Goal: Transaction & Acquisition: Purchase product/service

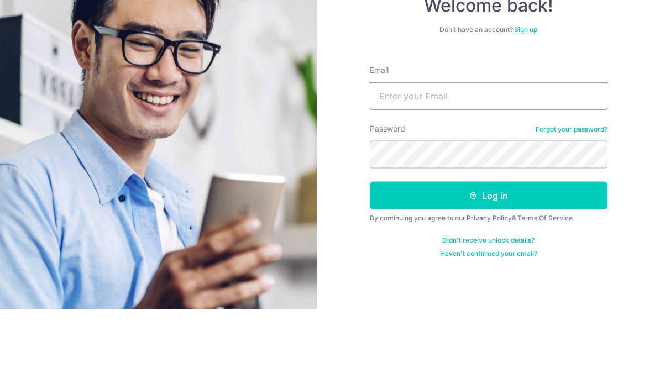
type input "francisng808@aia.com.sg"
click at [488, 262] on button "Log in" at bounding box center [489, 276] width 238 height 28
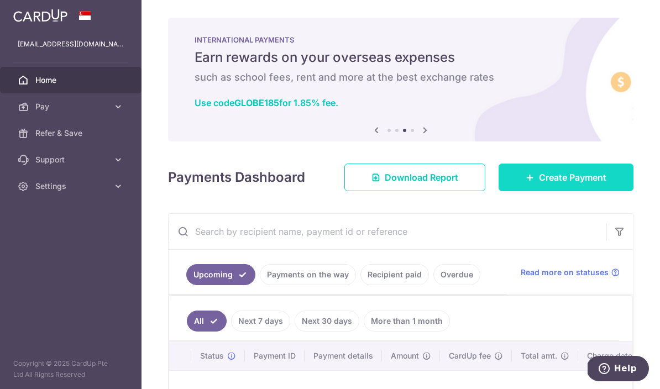
click at [567, 184] on span "Create Payment" at bounding box center [572, 177] width 67 height 13
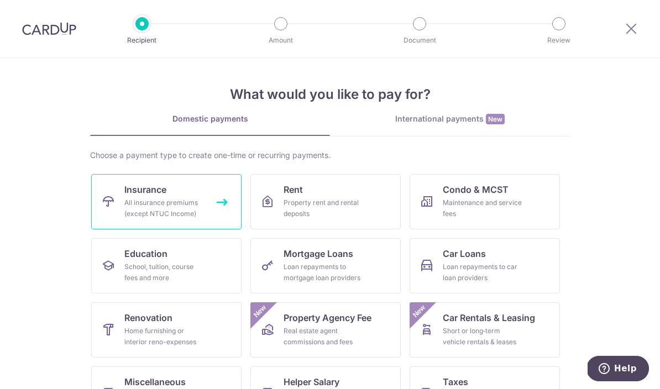
click at [181, 204] on div "All insurance premiums (except NTUC Income)" at bounding box center [164, 208] width 80 height 22
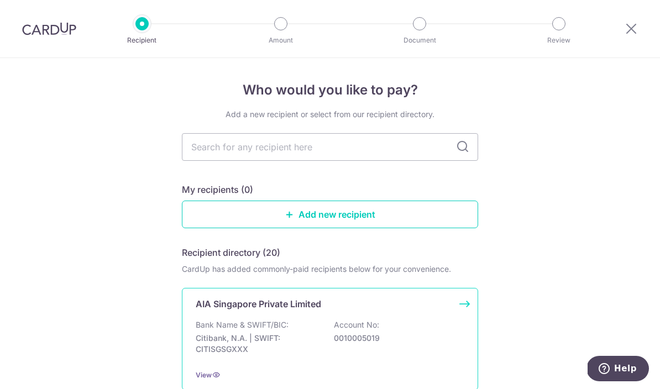
click at [325, 317] on div "AIA Singapore Private Limited Bank Name & SWIFT/BIC: Citibank, N.A. | SWIFT: CI…" at bounding box center [330, 339] width 296 height 102
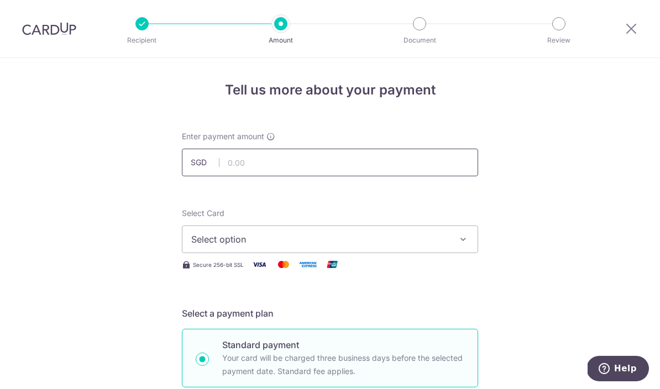
click at [286, 164] on input "text" at bounding box center [330, 163] width 296 height 28
type input "362.50"
click at [313, 244] on span "Select option" at bounding box center [320, 239] width 258 height 13
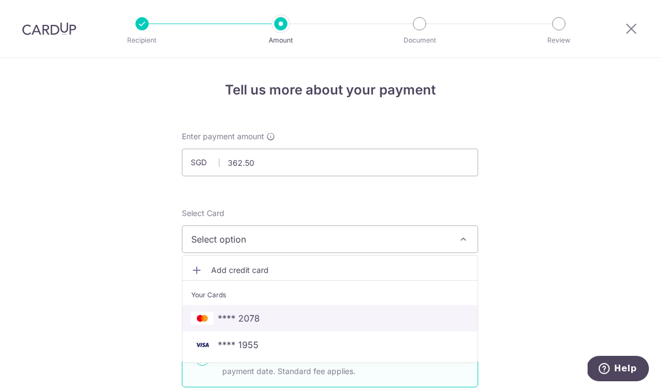
click at [239, 325] on span "**** 2078" at bounding box center [239, 318] width 42 height 13
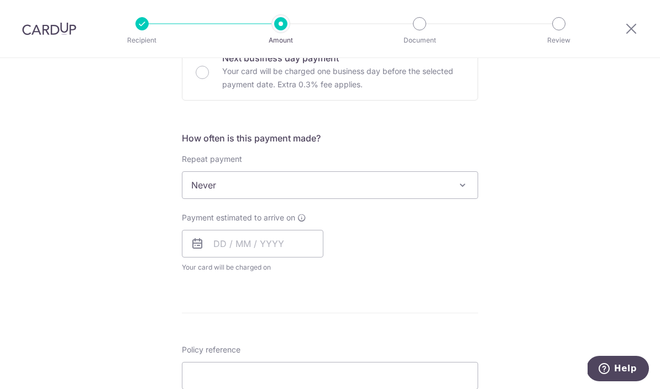
scroll to position [359, 0]
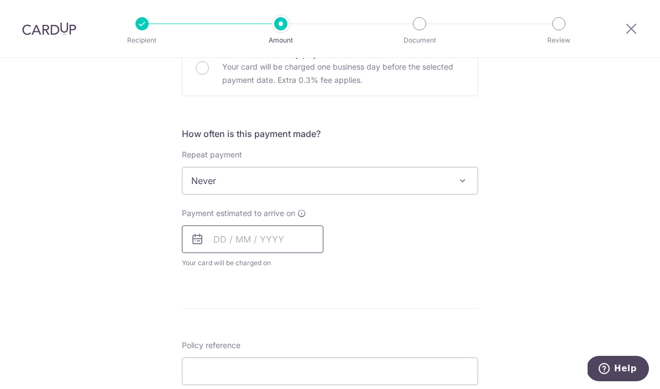
click at [218, 250] on input "text" at bounding box center [253, 240] width 142 height 28
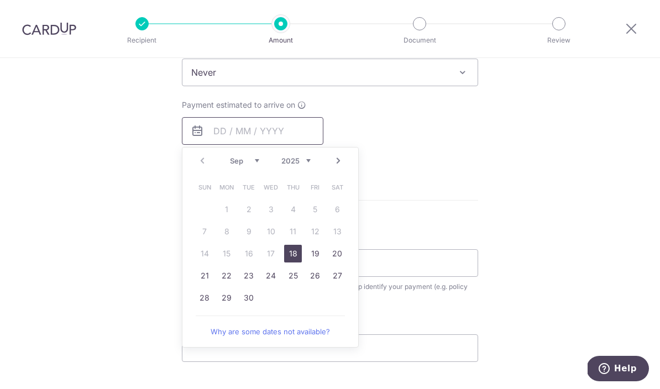
scroll to position [468, 0]
click at [300, 254] on link "18" at bounding box center [293, 253] width 18 height 18
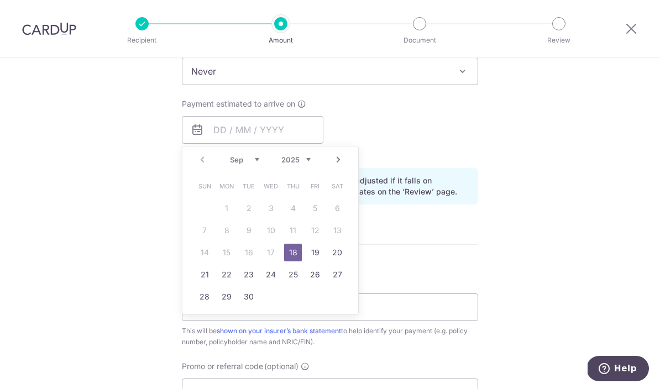
type input "18/09/2025"
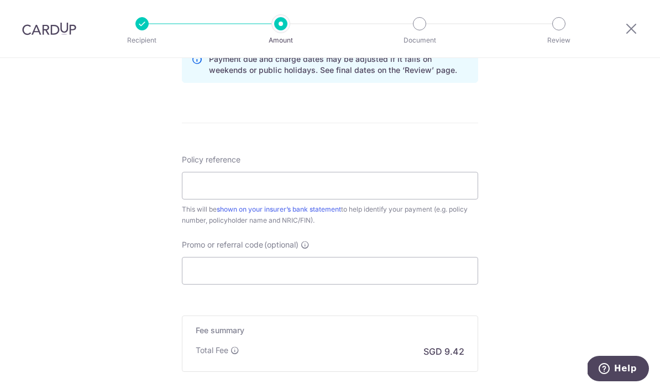
scroll to position [599, 0]
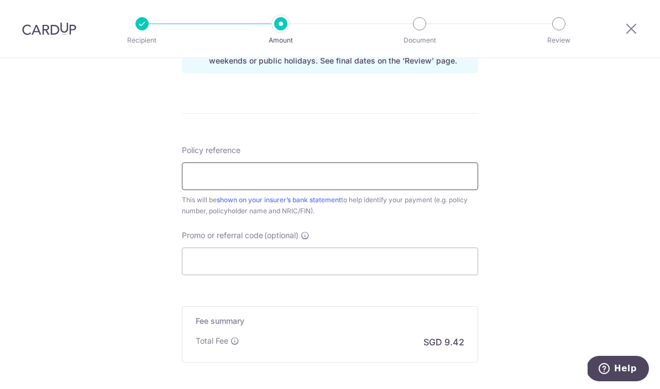
click at [284, 184] on input "Policy reference" at bounding box center [330, 177] width 296 height 28
type input "U124897021"
click at [253, 259] on input "Promo or referral code (optional)" at bounding box center [330, 262] width 296 height 28
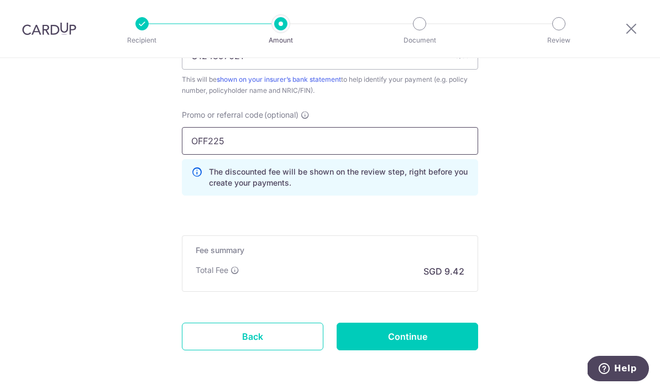
scroll to position [719, 0]
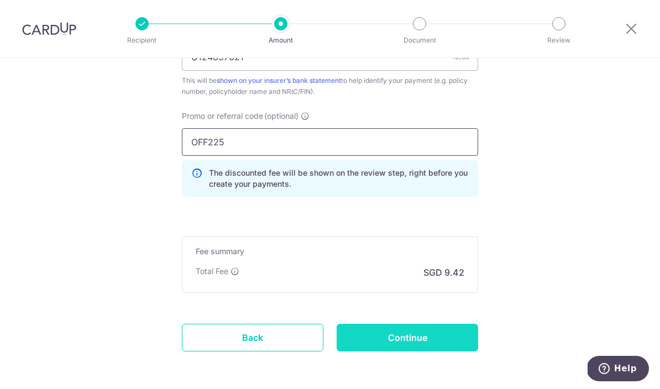
type input "OFF225"
click at [419, 339] on input "Continue" at bounding box center [408, 338] width 142 height 28
type input "Create Schedule"
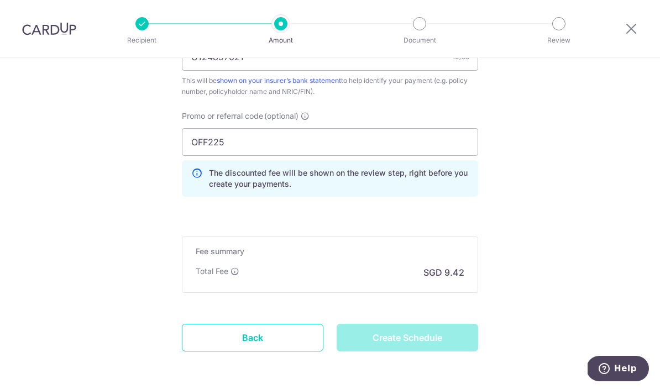
click at [418, 341] on div "Create Schedule" at bounding box center [407, 338] width 155 height 28
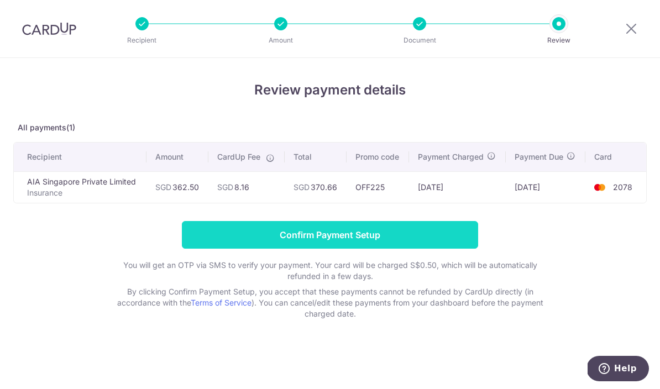
click at [414, 238] on input "Confirm Payment Setup" at bounding box center [330, 235] width 296 height 28
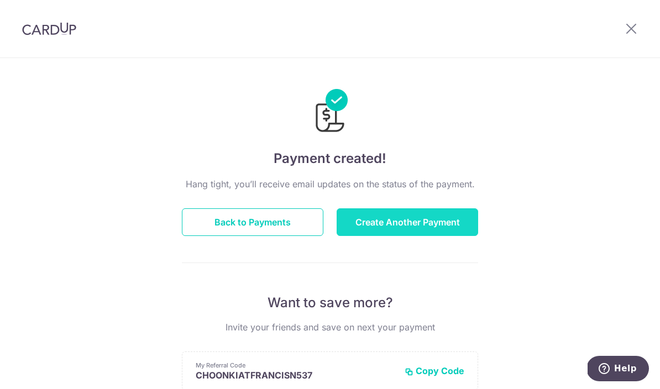
click at [436, 227] on button "Create Another Payment" at bounding box center [408, 222] width 142 height 28
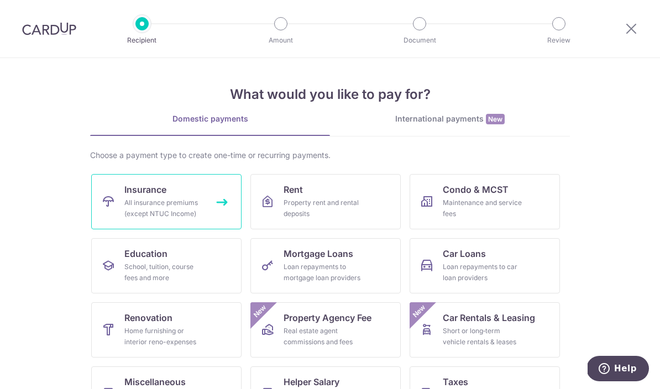
click at [165, 199] on div "All insurance premiums (except NTUC Income)" at bounding box center [164, 208] width 80 height 22
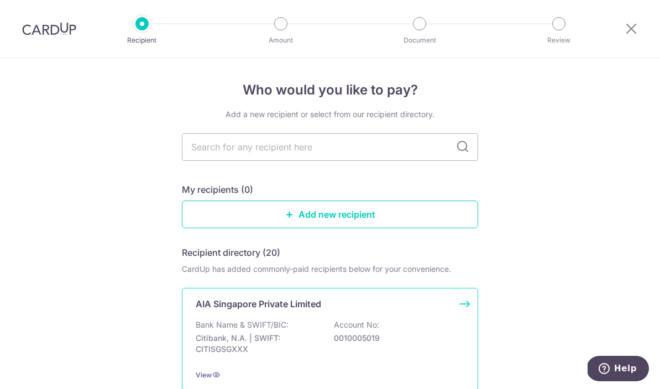
click at [326, 320] on div "AIA Singapore Private Limited Bank Name & SWIFT/BIC: Citibank, N.A. | SWIFT: CI…" at bounding box center [330, 339] width 296 height 102
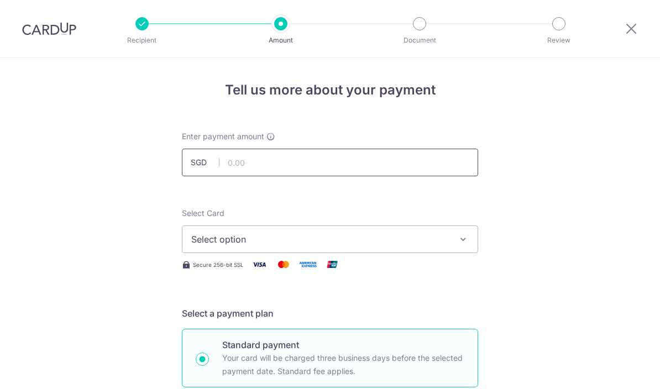
click at [329, 165] on input "text" at bounding box center [330, 163] width 296 height 28
click at [294, 230] on button "Select option" at bounding box center [330, 240] width 296 height 28
type input "100.00"
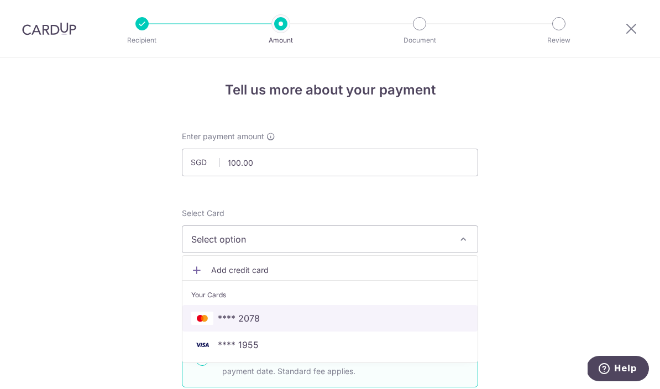
click at [247, 321] on span "**** 2078" at bounding box center [239, 318] width 42 height 13
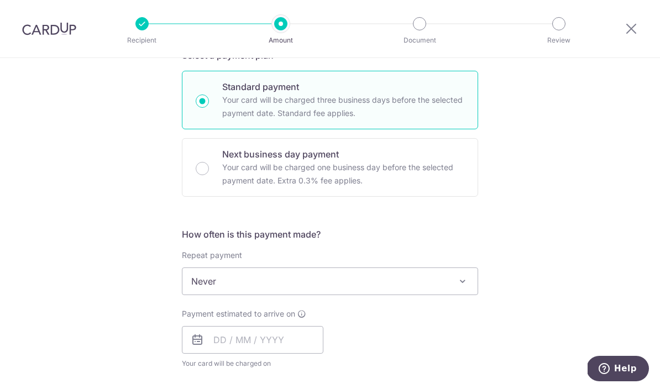
scroll to position [259, 0]
click at [223, 333] on input "text" at bounding box center [253, 339] width 142 height 28
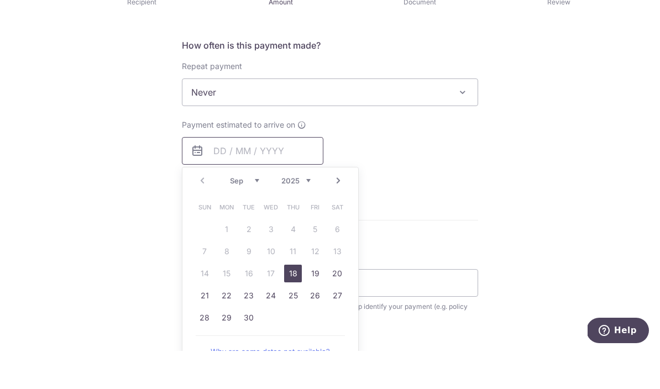
scroll to position [411, 0]
click at [289, 301] on link "18" at bounding box center [293, 310] width 18 height 18
type input "18/09/2025"
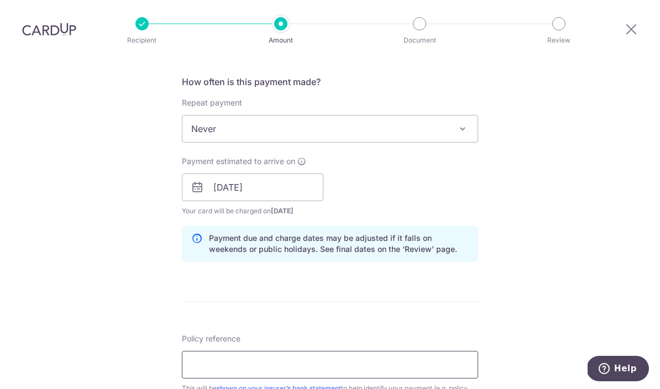
click at [300, 351] on input "Policy reference" at bounding box center [330, 365] width 296 height 28
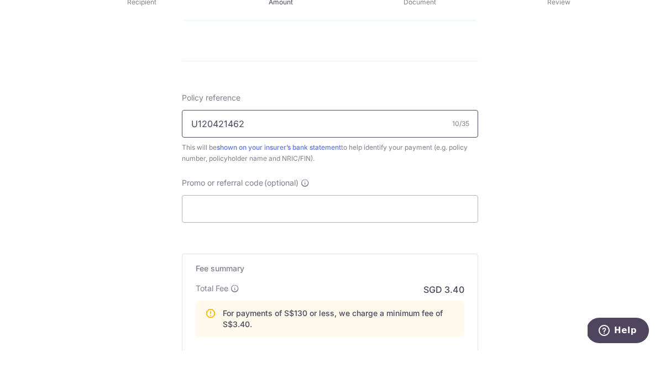
scroll to position [617, 0]
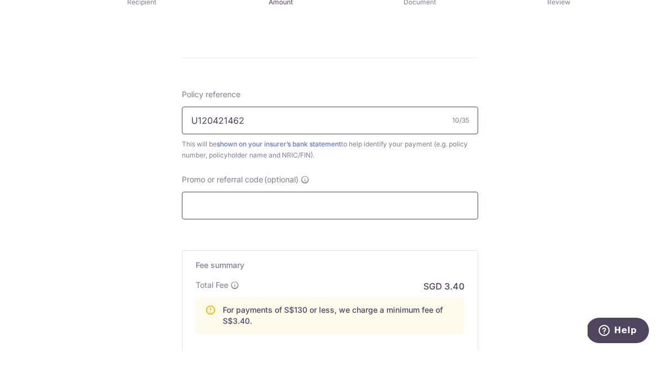
type input "U120421462"
click at [384, 230] on input "Promo or referral code (optional)" at bounding box center [330, 244] width 296 height 28
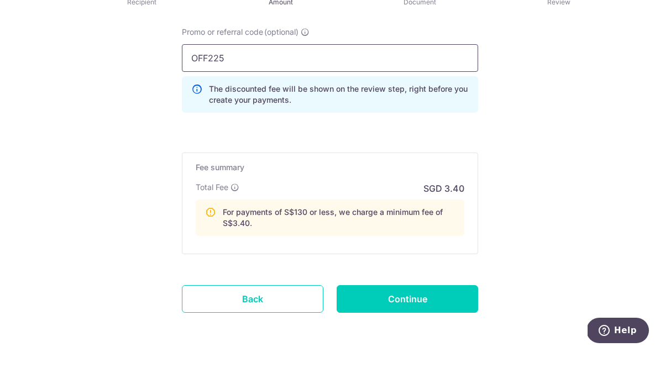
scroll to position [764, 0]
type input "OFF225"
click at [423, 324] on input "Continue" at bounding box center [408, 338] width 142 height 28
type input "Create Schedule"
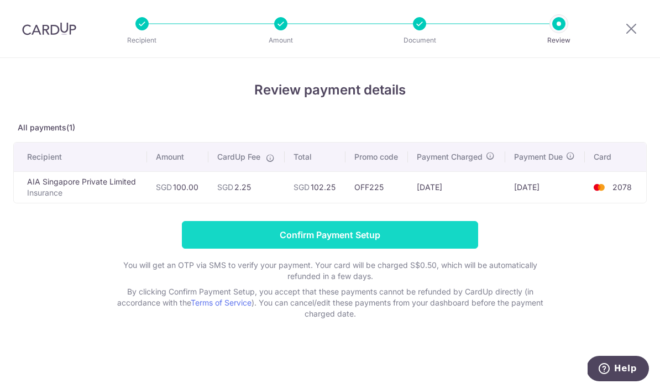
click at [377, 242] on input "Confirm Payment Setup" at bounding box center [330, 235] width 296 height 28
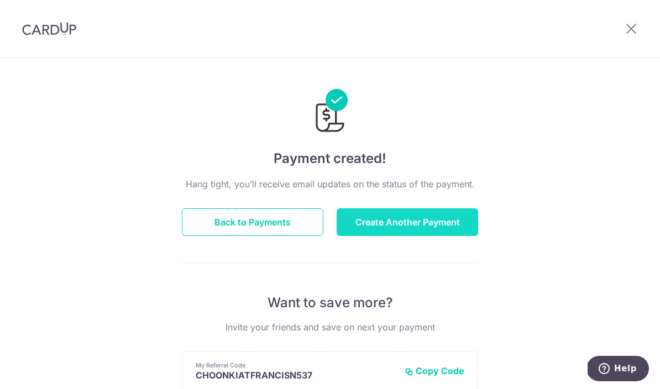
click at [447, 221] on button "Create Another Payment" at bounding box center [408, 222] width 142 height 28
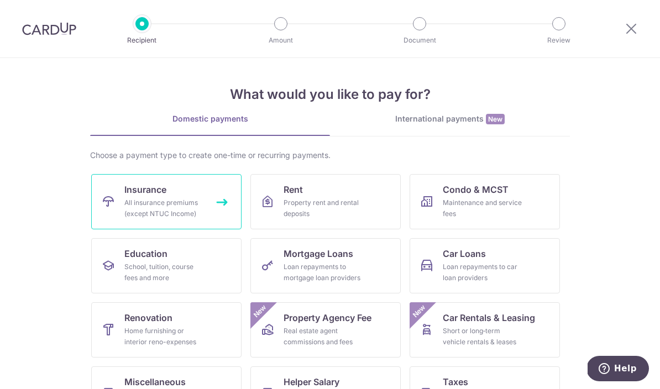
click at [163, 200] on div "All insurance premiums (except NTUC Income)" at bounding box center [164, 208] width 80 height 22
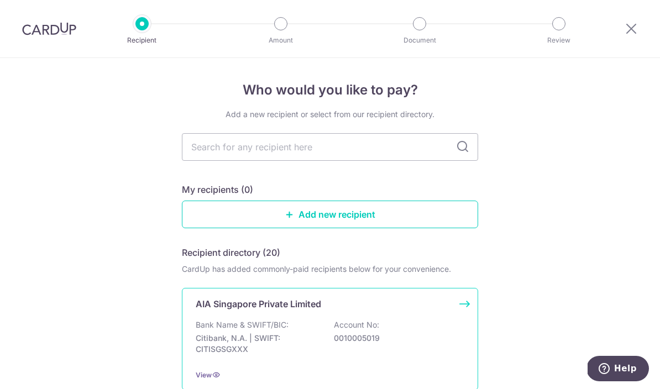
click at [291, 311] on p "AIA Singapore Private Limited" at bounding box center [259, 304] width 126 height 13
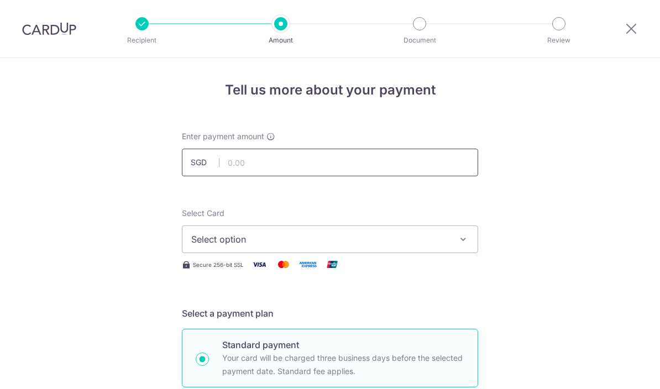
click at [306, 160] on input "text" at bounding box center [330, 163] width 296 height 28
click at [291, 239] on span "Select option" at bounding box center [320, 239] width 258 height 13
type input "1,250.00"
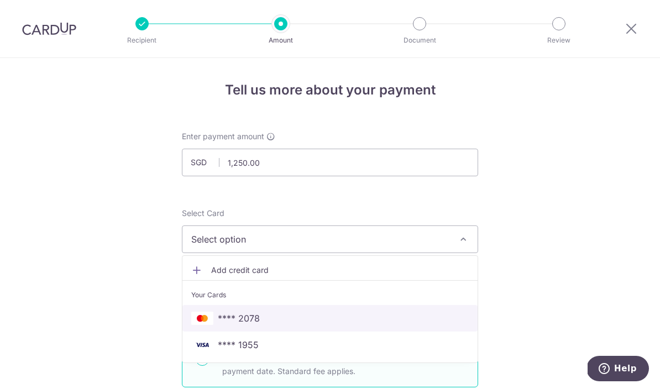
click at [257, 320] on span "**** 2078" at bounding box center [239, 318] width 42 height 13
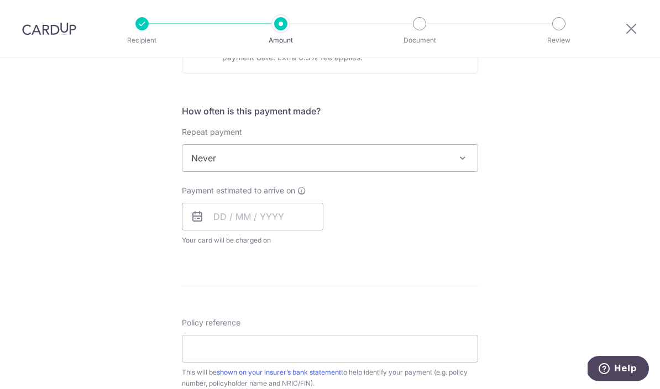
scroll to position [387, 0]
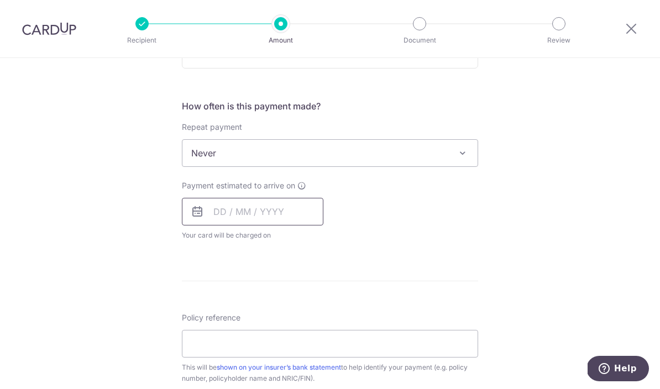
click at [215, 208] on input "text" at bounding box center [253, 212] width 142 height 28
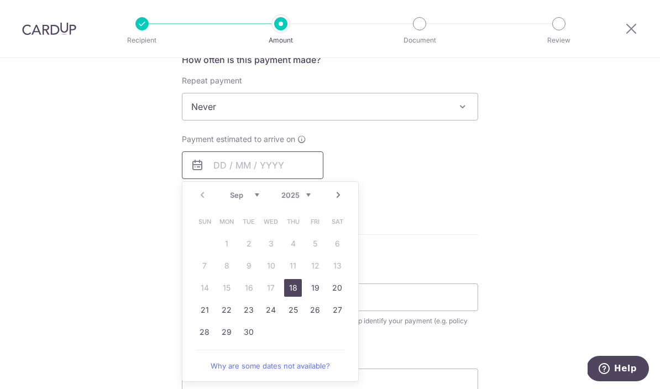
scroll to position [514, 0]
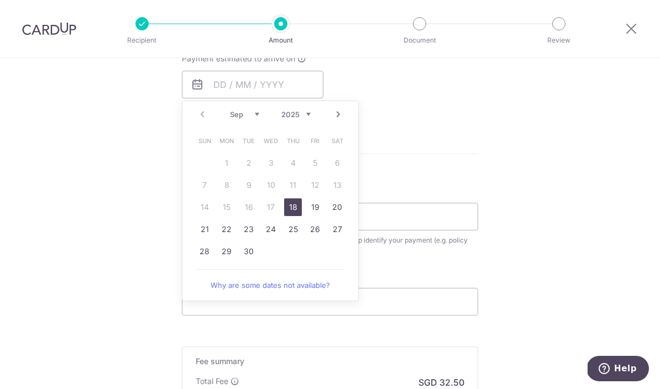
click at [290, 213] on link "18" at bounding box center [293, 208] width 18 height 18
type input "[DATE]"
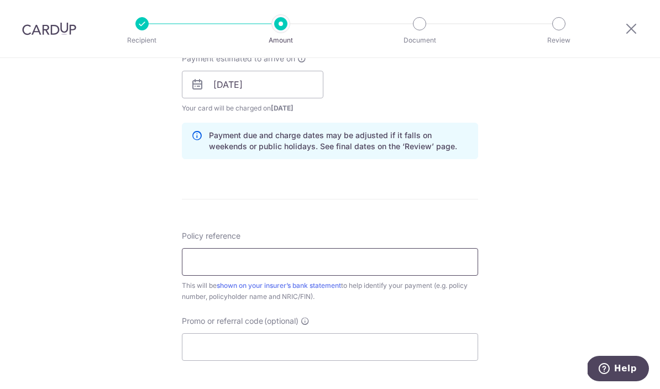
click at [324, 260] on input "Policy reference" at bounding box center [330, 262] width 296 height 28
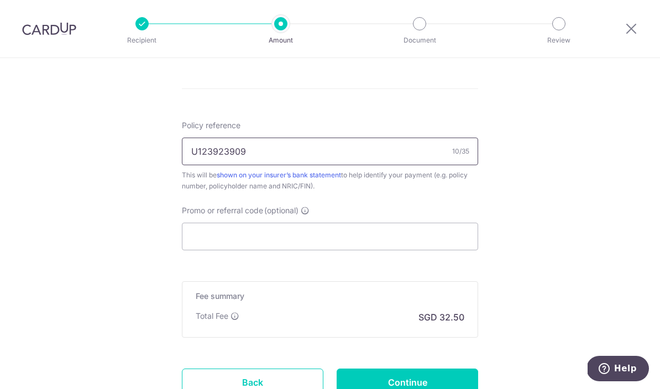
scroll to position [664, 0]
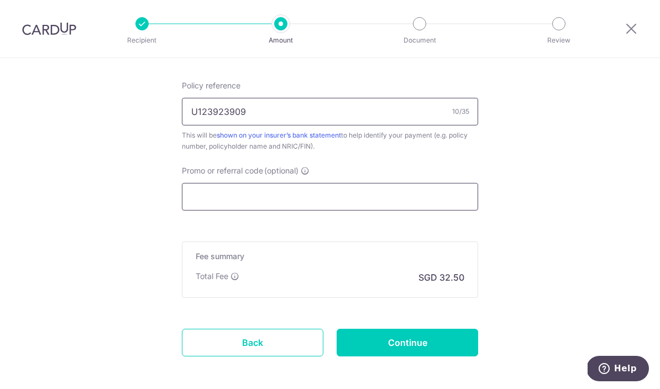
type input "U123923909"
click at [374, 197] on input "Promo or referral code (optional)" at bounding box center [330, 197] width 296 height 28
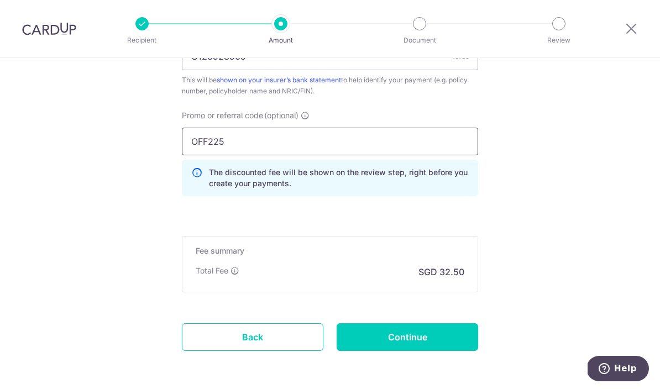
scroll to position [719, 0]
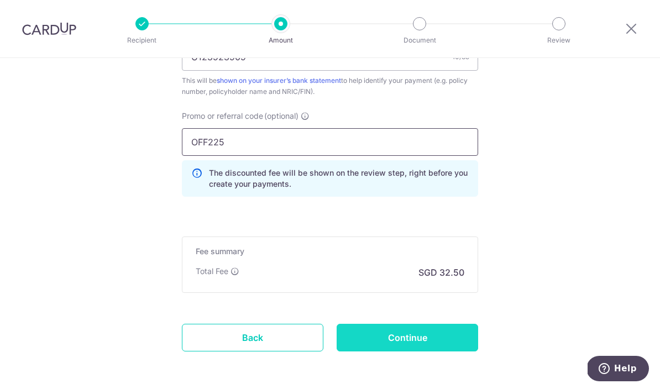
type input "OFF225"
click at [434, 333] on input "Continue" at bounding box center [408, 338] width 142 height 28
type input "Create Schedule"
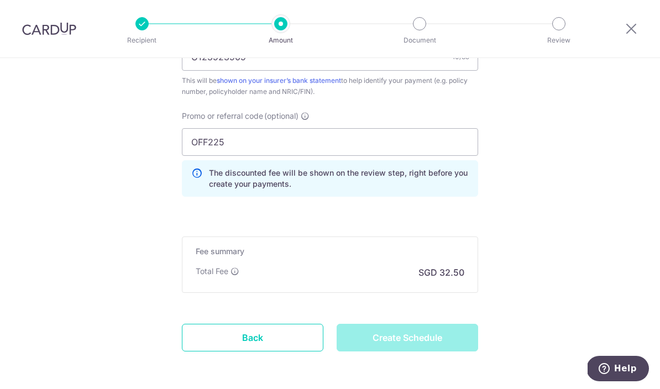
click at [431, 338] on div "Create Schedule" at bounding box center [407, 338] width 155 height 28
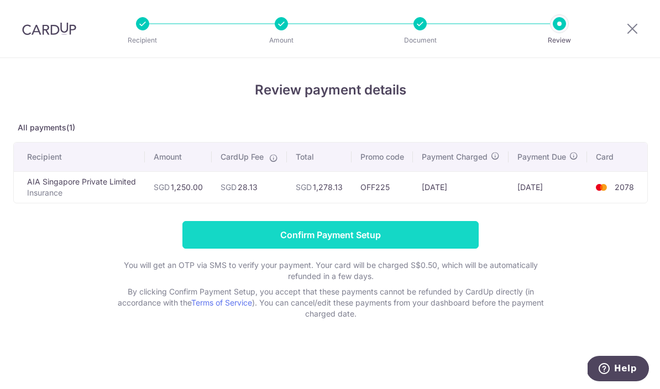
click at [339, 229] on input "Confirm Payment Setup" at bounding box center [331, 235] width 296 height 28
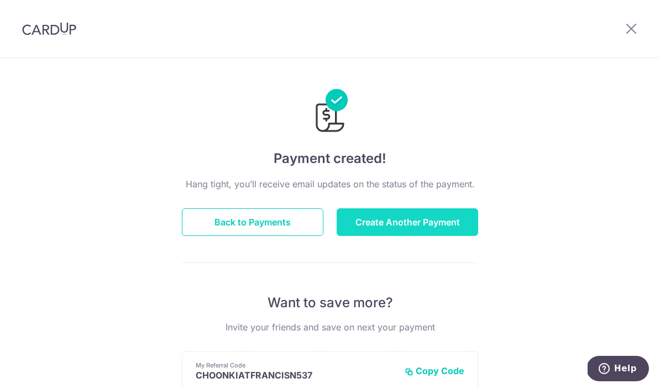
click at [438, 218] on button "Create Another Payment" at bounding box center [408, 222] width 142 height 28
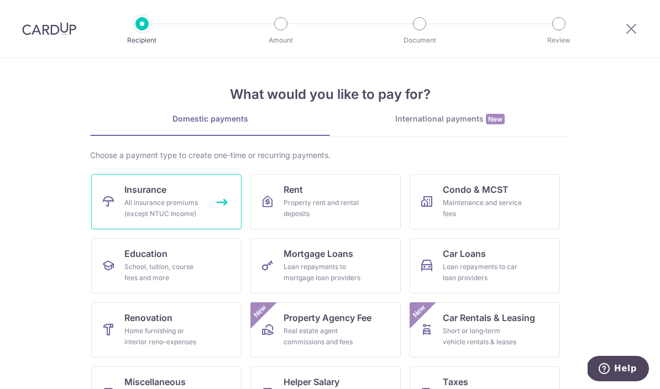
click at [172, 193] on link "Insurance All insurance premiums (except NTUC Income)" at bounding box center [166, 201] width 150 height 55
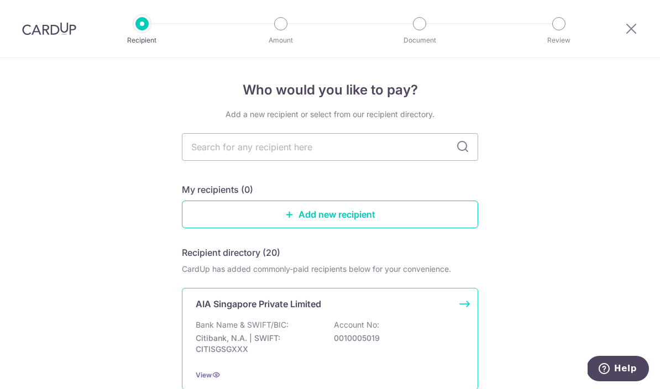
click at [406, 318] on div "AIA Singapore Private Limited Bank Name & SWIFT/BIC: Citibank, N.A. | SWIFT: CI…" at bounding box center [330, 339] width 296 height 102
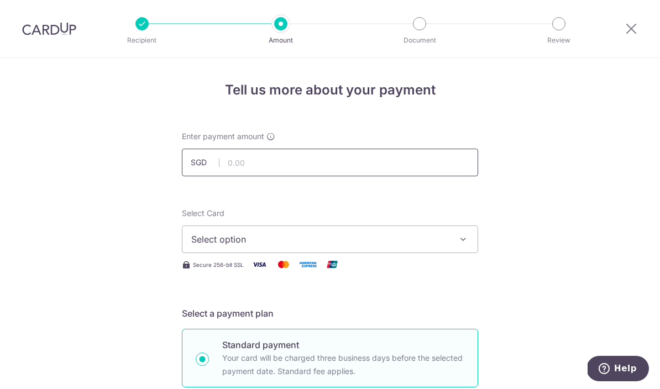
click at [358, 157] on input "text" at bounding box center [330, 163] width 296 height 28
click at [316, 233] on button "Select option" at bounding box center [330, 240] width 296 height 28
type input "2,500.00"
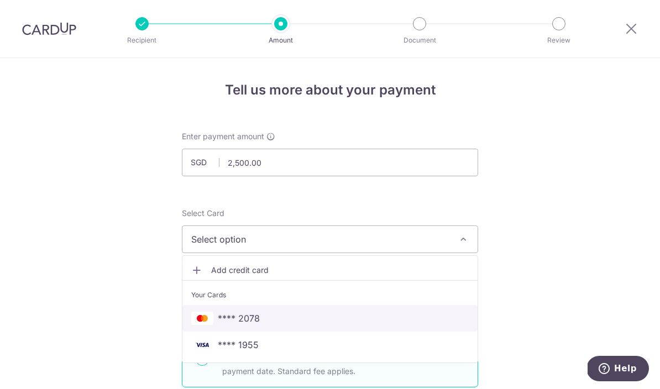
click at [256, 315] on link "**** 2078" at bounding box center [330, 318] width 295 height 27
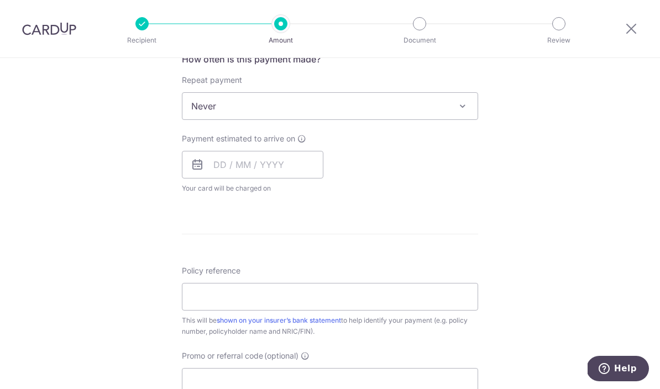
scroll to position [440, 0]
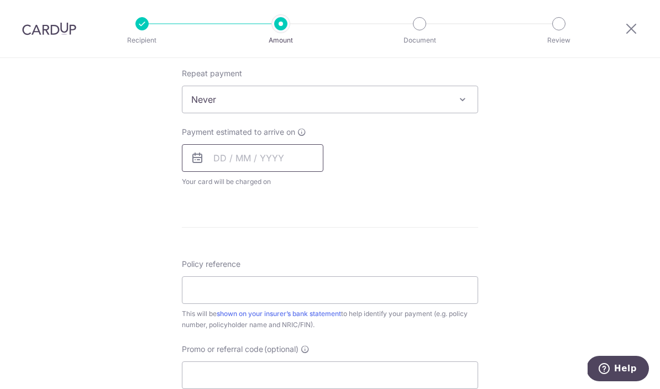
click at [225, 162] on input "text" at bounding box center [253, 158] width 142 height 28
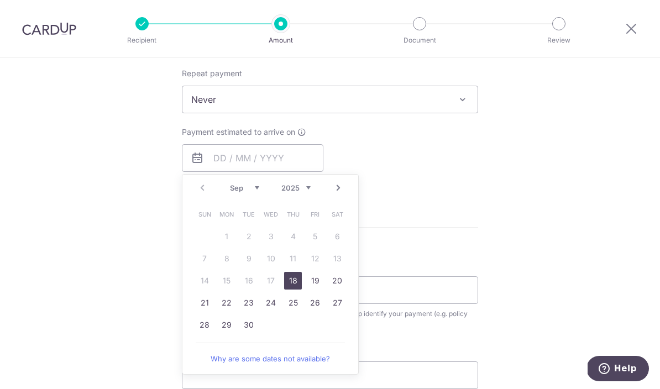
click at [298, 280] on link "18" at bounding box center [293, 281] width 18 height 18
type input "18/09/2025"
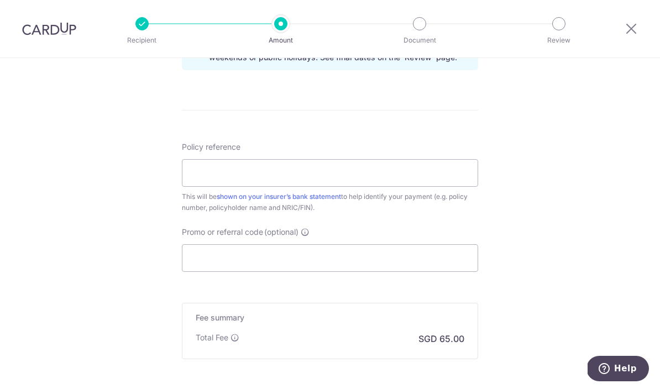
scroll to position [614, 0]
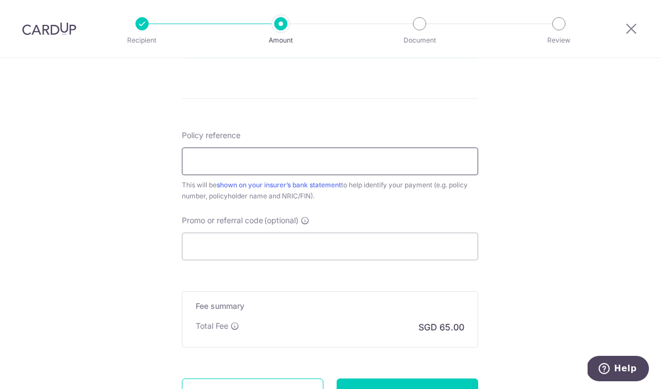
click at [331, 164] on input "Policy reference" at bounding box center [330, 162] width 296 height 28
type input "U126887343"
click at [332, 251] on input "Promo or referral code (optional)" at bounding box center [330, 247] width 296 height 28
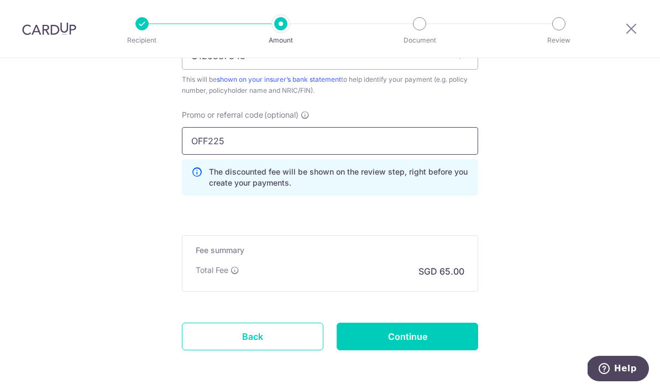
scroll to position [719, 0]
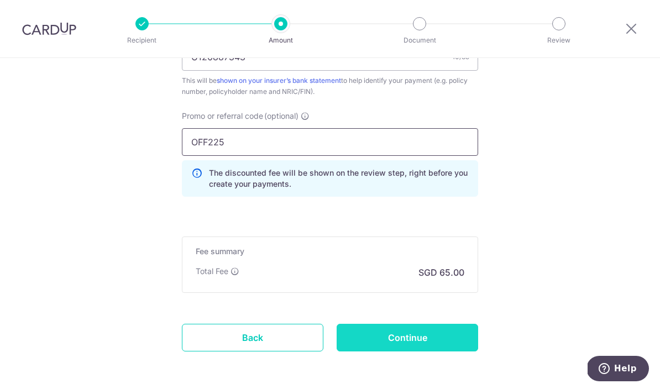
type input "OFF225"
click at [419, 336] on input "Continue" at bounding box center [408, 338] width 142 height 28
type input "Create Schedule"
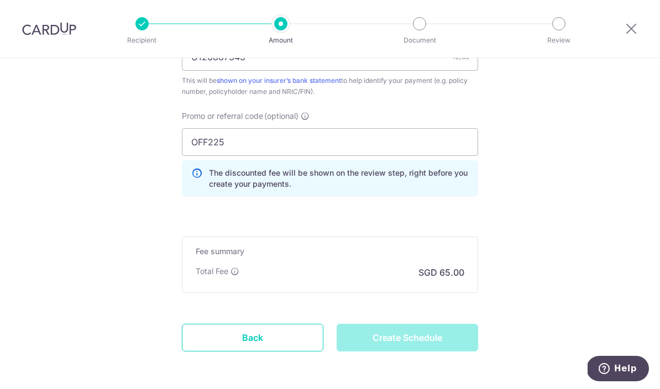
click at [440, 342] on div "Create Schedule" at bounding box center [407, 338] width 155 height 28
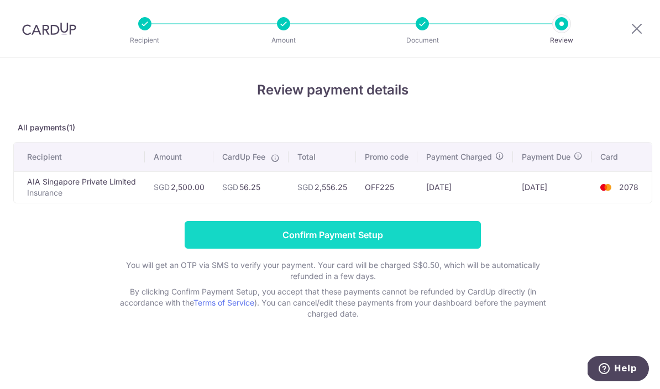
click at [424, 244] on input "Confirm Payment Setup" at bounding box center [333, 235] width 296 height 28
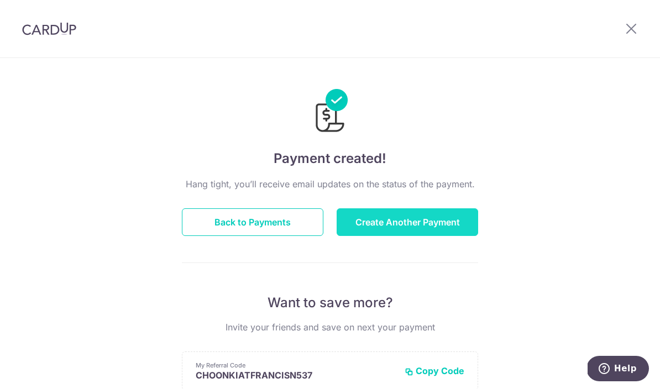
click at [427, 222] on button "Create Another Payment" at bounding box center [408, 222] width 142 height 28
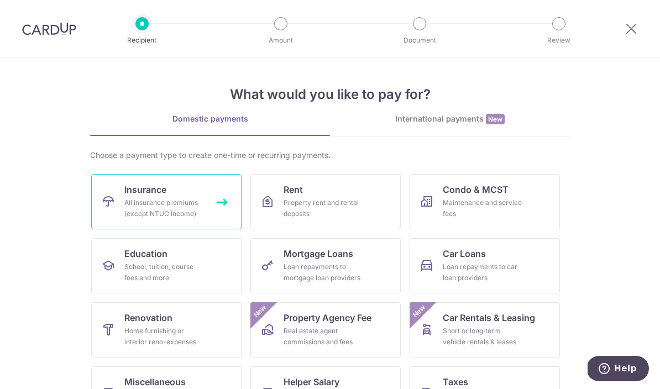
click at [185, 201] on div "All insurance premiums (except NTUC Income)" at bounding box center [164, 208] width 80 height 22
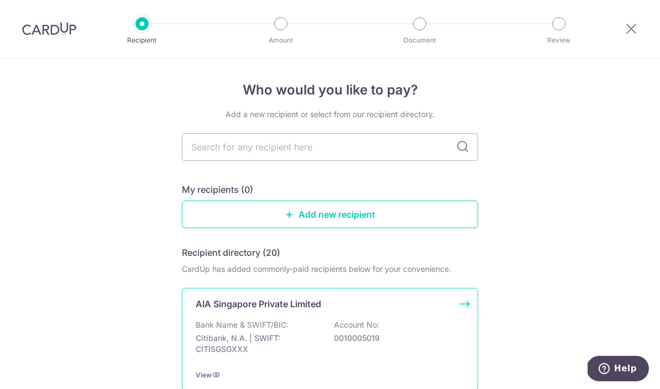
click at [312, 311] on p "AIA Singapore Private Limited" at bounding box center [259, 304] width 126 height 13
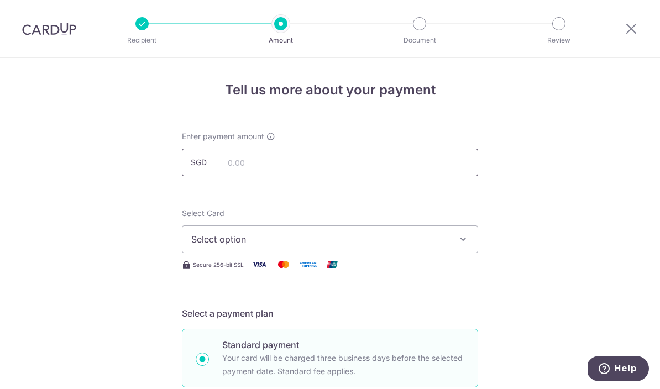
click at [321, 158] on input "text" at bounding box center [330, 163] width 296 height 28
type input "416.66"
click at [296, 239] on span "Select option" at bounding box center [320, 239] width 258 height 13
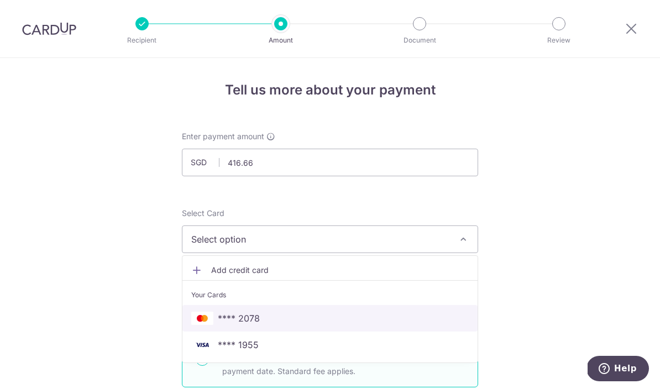
click at [261, 324] on span "**** 2078" at bounding box center [330, 318] width 278 height 13
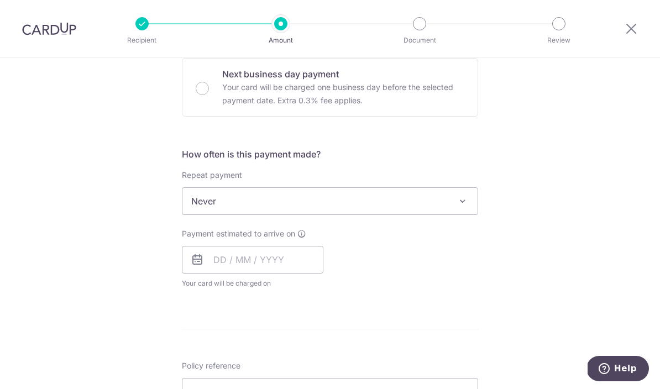
scroll to position [350, 0]
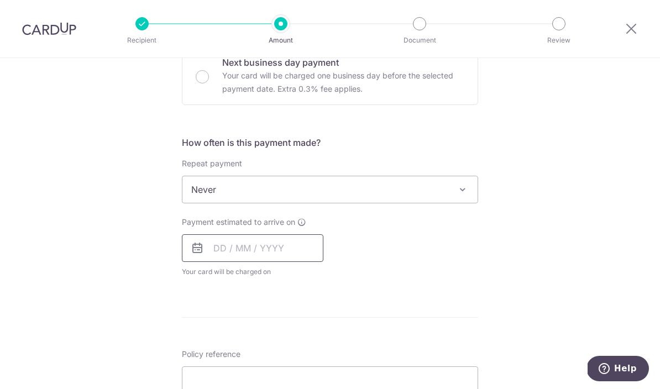
click at [259, 259] on input "text" at bounding box center [253, 248] width 142 height 28
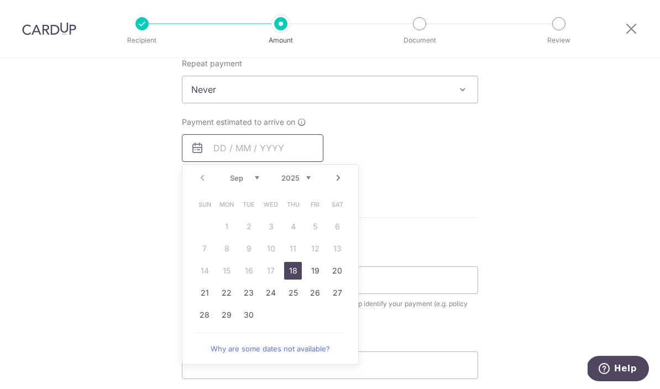
scroll to position [452, 0]
click at [293, 274] on link "18" at bounding box center [293, 269] width 18 height 18
type input "18/09/2025"
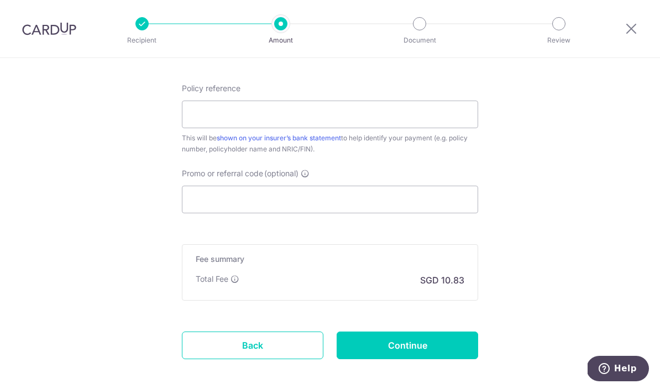
scroll to position [669, 0]
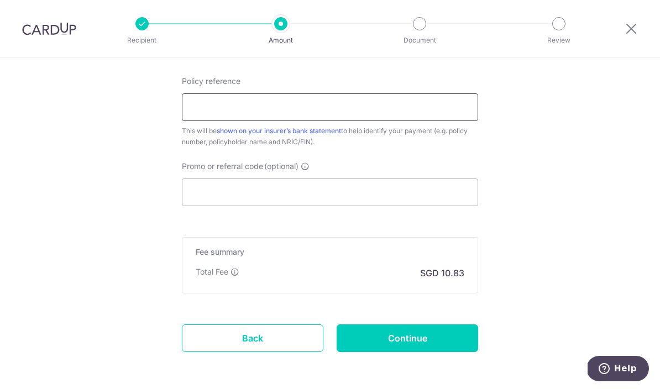
click at [390, 107] on input "Policy reference" at bounding box center [330, 107] width 296 height 28
type input "U126344145"
click at [349, 192] on input "Promo or referral code (optional)" at bounding box center [330, 193] width 296 height 28
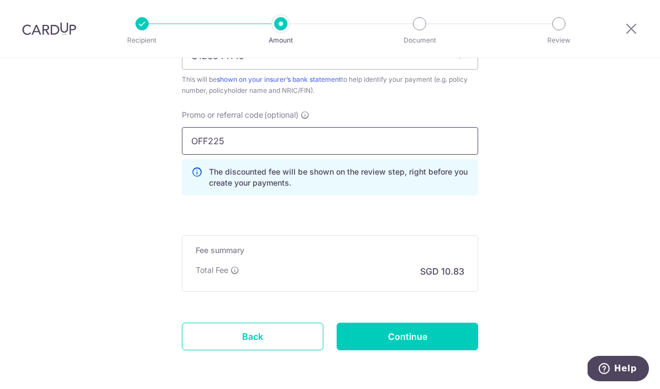
scroll to position [719, 0]
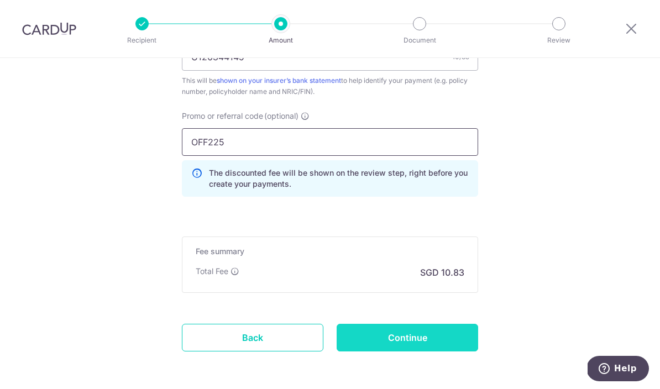
type input "OFF225"
click at [454, 330] on input "Continue" at bounding box center [408, 338] width 142 height 28
type input "Create Schedule"
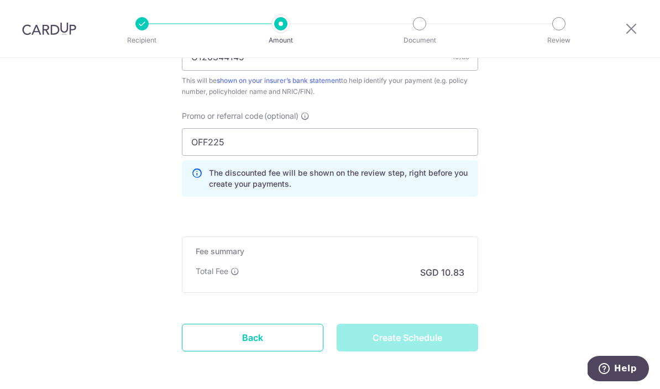
click at [452, 339] on div "Create Schedule" at bounding box center [407, 338] width 155 height 28
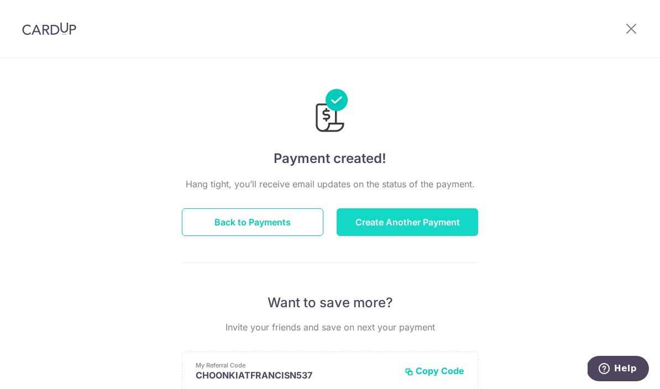
click at [453, 225] on button "Create Another Payment" at bounding box center [408, 222] width 142 height 28
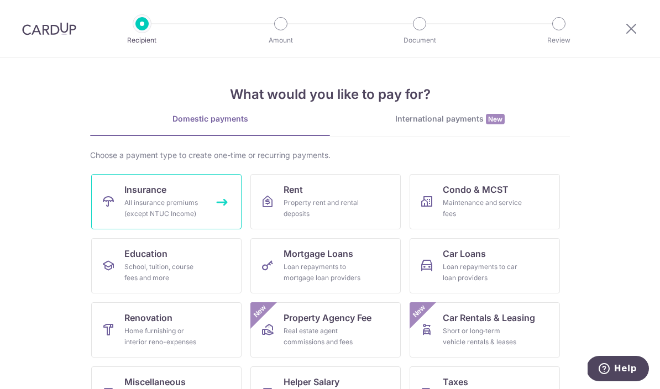
click at [189, 198] on div "All insurance premiums (except NTUC Income)" at bounding box center [164, 208] width 80 height 22
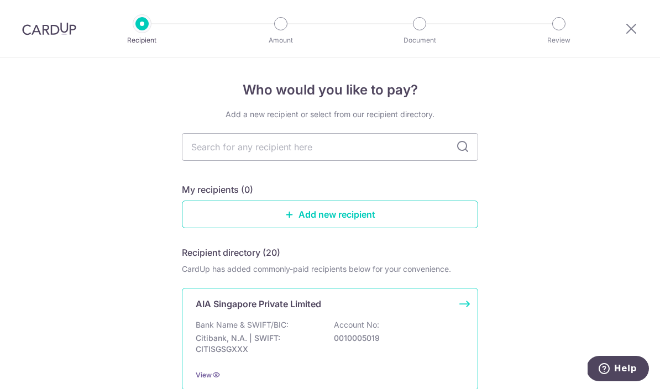
click at [314, 315] on div "AIA Singapore Private Limited Bank Name & SWIFT/BIC: Citibank, N.A. | SWIFT: CI…" at bounding box center [330, 339] width 296 height 102
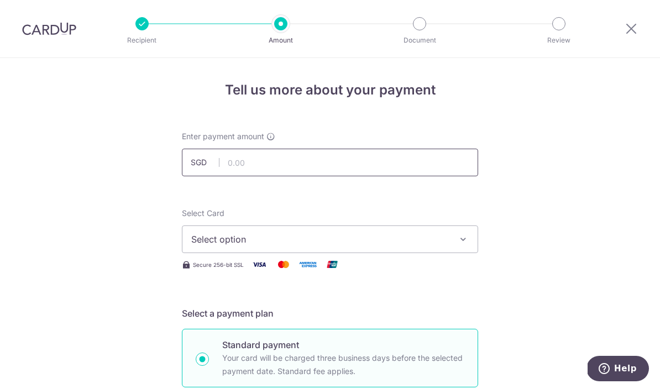
click at [301, 154] on input "text" at bounding box center [330, 163] width 296 height 28
type input "316.67"
click at [367, 237] on button "Select option" at bounding box center [330, 240] width 296 height 28
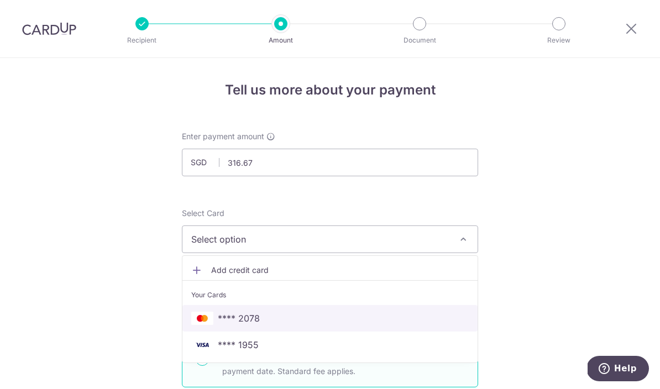
click at [256, 316] on link "**** 2078" at bounding box center [330, 318] width 295 height 27
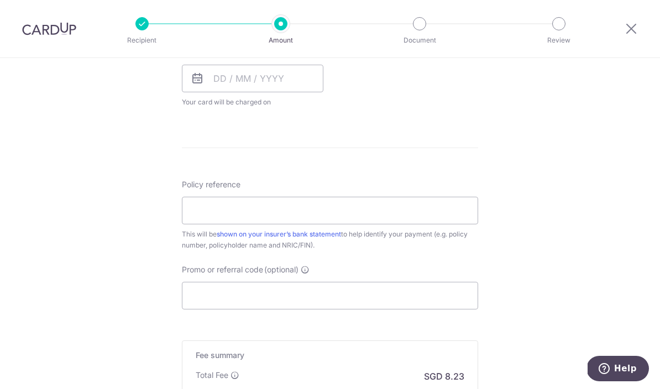
scroll to position [520, 0]
click at [269, 84] on input "text" at bounding box center [253, 78] width 142 height 28
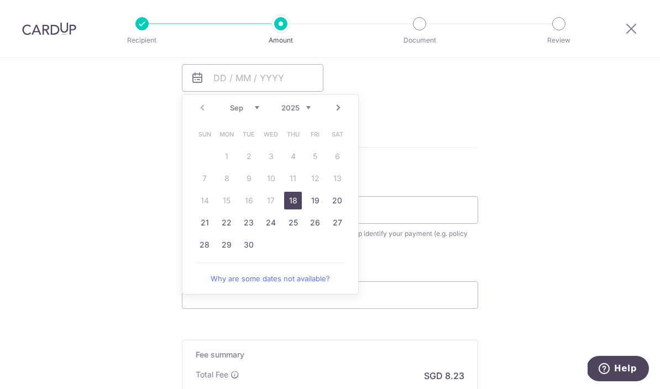
click at [290, 208] on link "18" at bounding box center [293, 201] width 18 height 18
type input "18/09/2025"
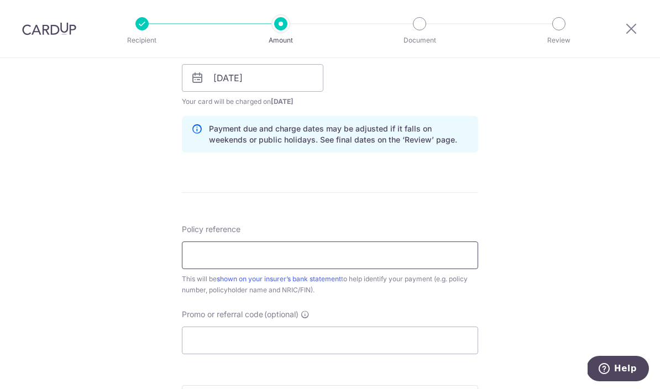
click at [426, 256] on input "Policy reference" at bounding box center [330, 256] width 296 height 28
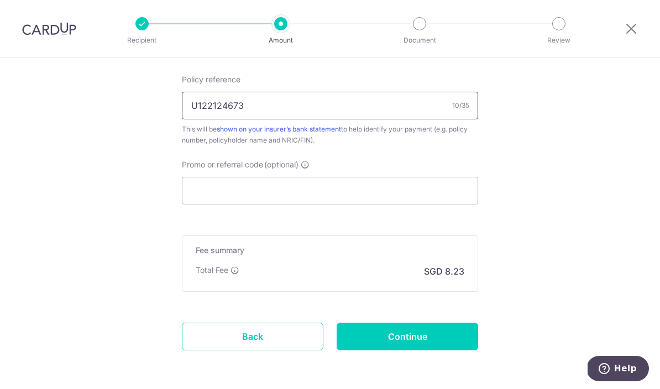
scroll to position [669, 0]
type input "U122124673"
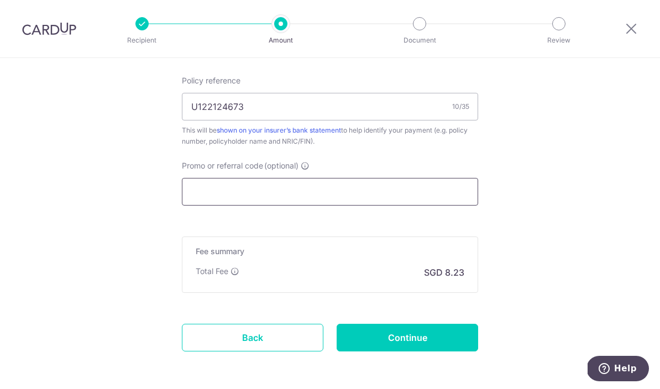
click at [374, 184] on input "Promo or referral code (optional)" at bounding box center [330, 192] width 296 height 28
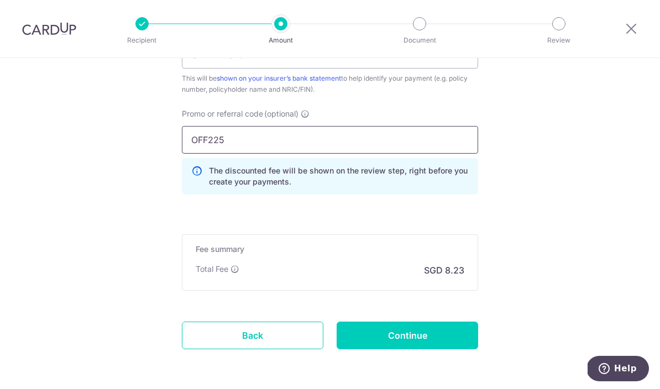
scroll to position [719, 0]
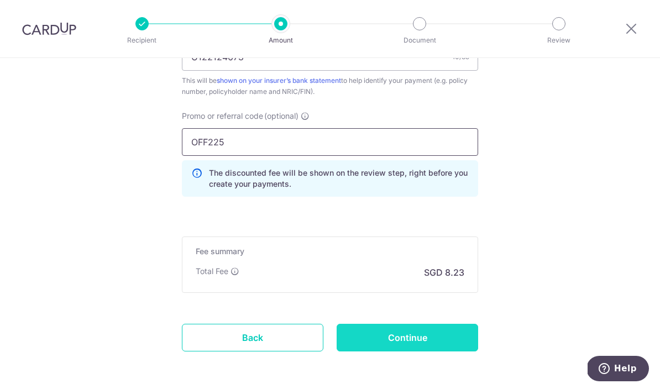
type input "OFF225"
click at [423, 330] on input "Continue" at bounding box center [408, 338] width 142 height 28
type input "Create Schedule"
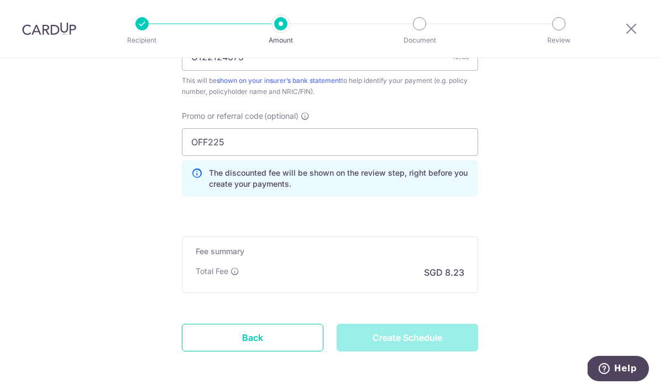
click at [436, 345] on div "Create Schedule" at bounding box center [407, 338] width 155 height 28
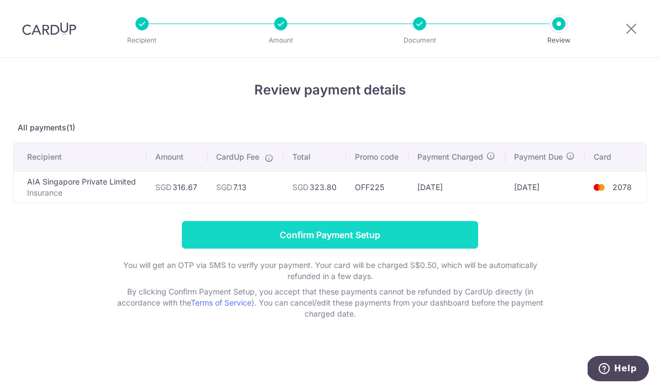
click at [424, 235] on input "Confirm Payment Setup" at bounding box center [330, 235] width 296 height 28
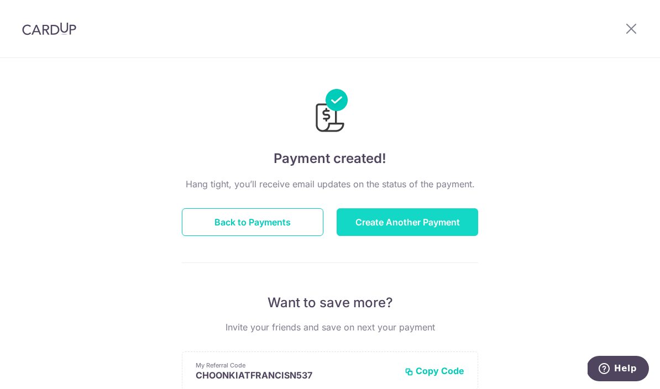
click at [442, 229] on button "Create Another Payment" at bounding box center [408, 222] width 142 height 28
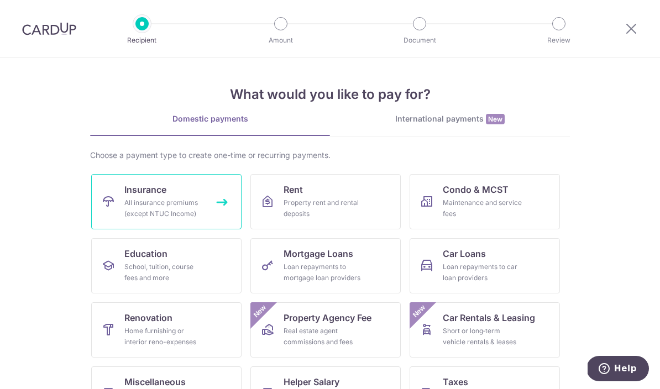
click at [167, 205] on div "All insurance premiums (except NTUC Income)" at bounding box center [164, 208] width 80 height 22
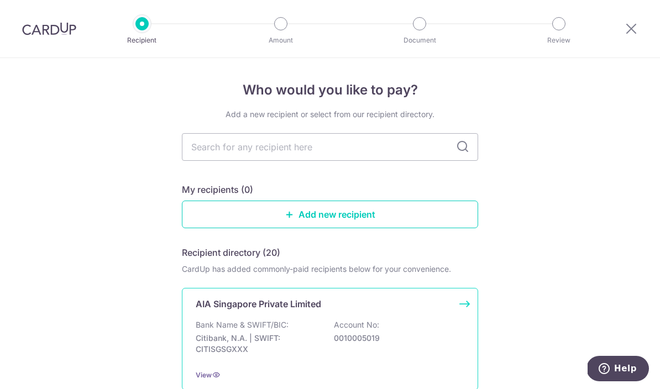
click at [376, 326] on p "Account No:" at bounding box center [356, 325] width 45 height 11
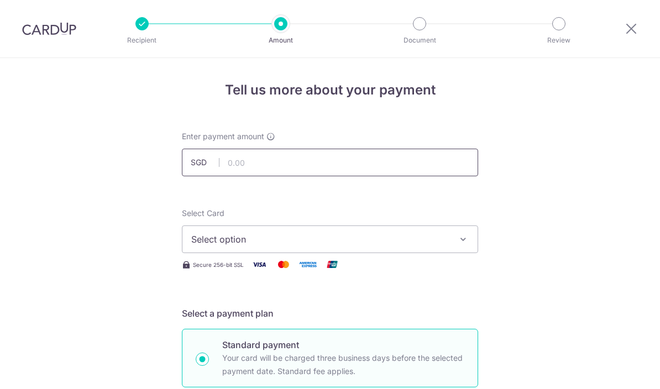
click at [301, 157] on input "text" at bounding box center [330, 163] width 296 height 28
click at [264, 164] on input "text" at bounding box center [330, 163] width 296 height 28
click at [332, 243] on span "Select option" at bounding box center [320, 239] width 258 height 13
type input "100.00"
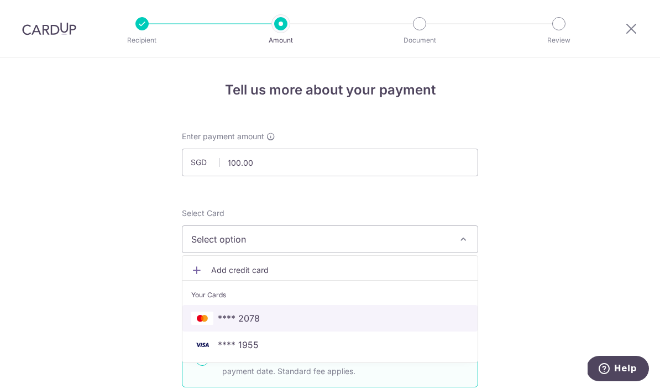
click at [256, 325] on span "**** 2078" at bounding box center [239, 318] width 42 height 13
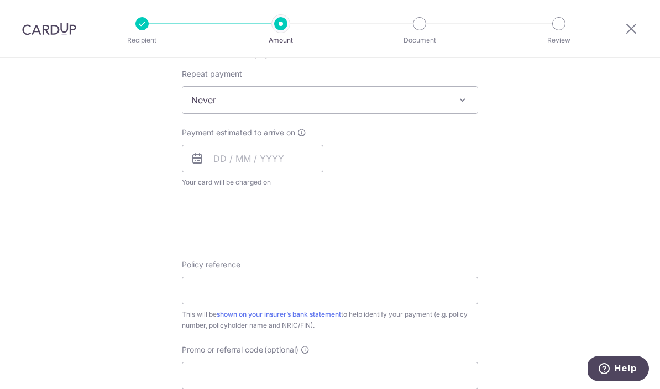
scroll to position [451, 0]
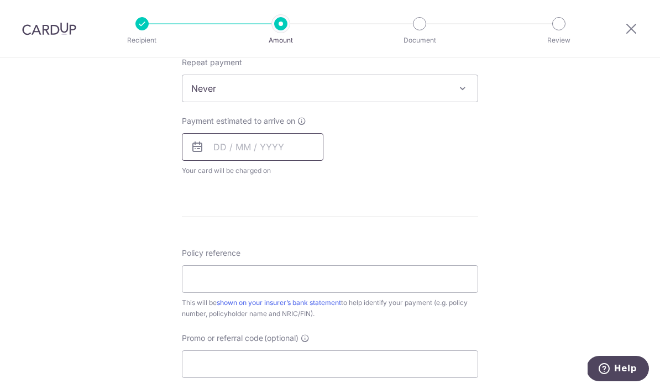
click at [258, 150] on input "text" at bounding box center [253, 147] width 142 height 28
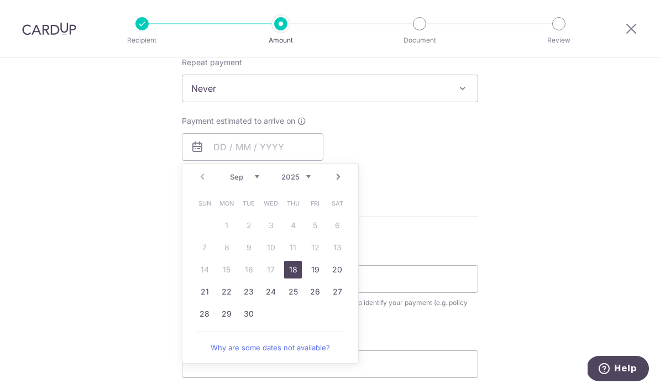
click at [293, 279] on link "18" at bounding box center [293, 270] width 18 height 18
type input "18/09/2025"
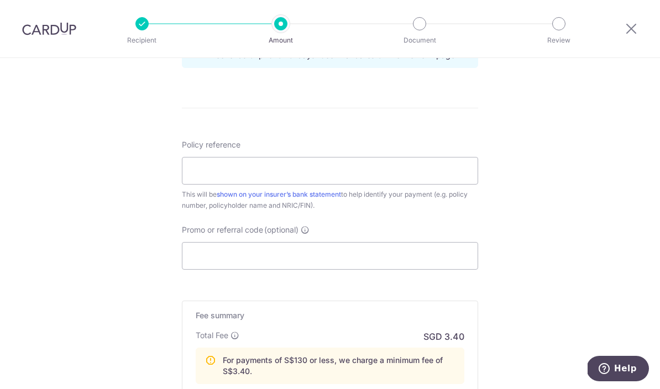
scroll to position [606, 0]
click at [327, 178] on input "Policy reference" at bounding box center [330, 170] width 296 height 28
type input "U124003640"
click at [341, 262] on input "Promo or referral code (optional)" at bounding box center [330, 255] width 296 height 28
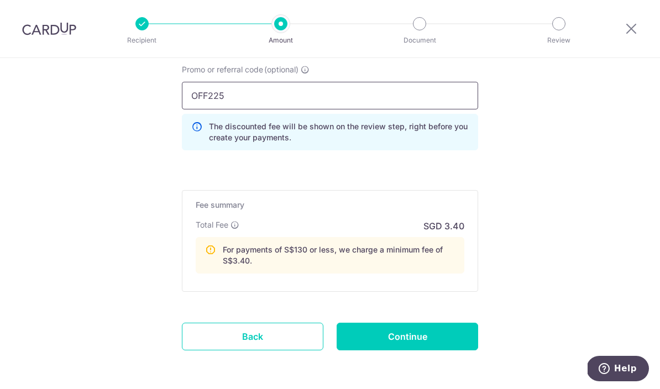
scroll to position [764, 0]
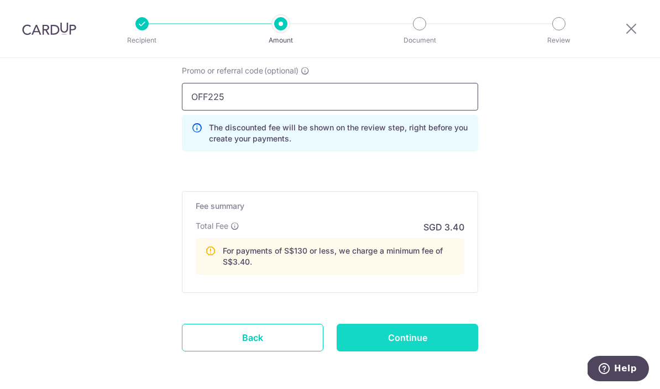
type input "OFF225"
click at [432, 337] on input "Continue" at bounding box center [408, 338] width 142 height 28
type input "Create Schedule"
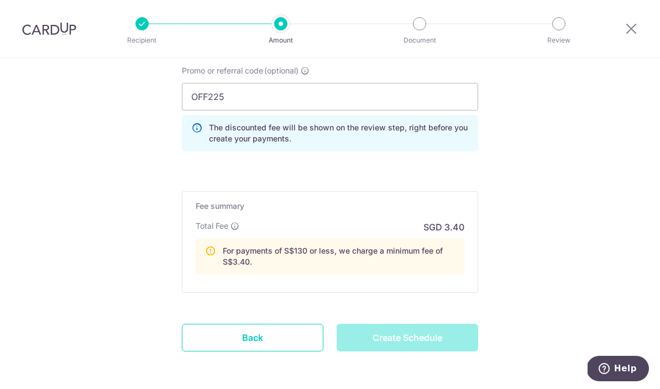
click at [429, 343] on div "Create Schedule" at bounding box center [407, 338] width 155 height 28
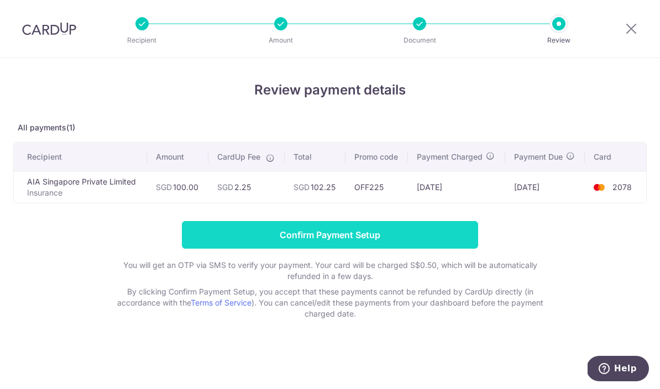
click at [437, 231] on input "Confirm Payment Setup" at bounding box center [330, 235] width 296 height 28
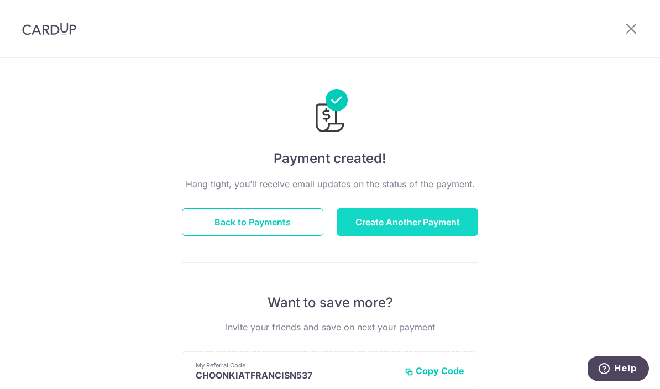
click at [442, 220] on button "Create Another Payment" at bounding box center [408, 222] width 142 height 28
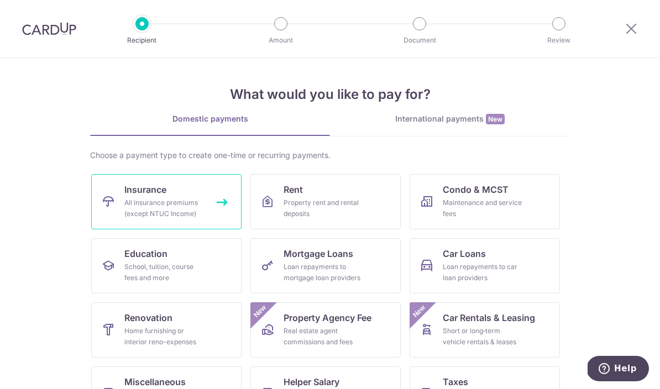
click at [171, 198] on div "All insurance premiums (except NTUC Income)" at bounding box center [164, 208] width 80 height 22
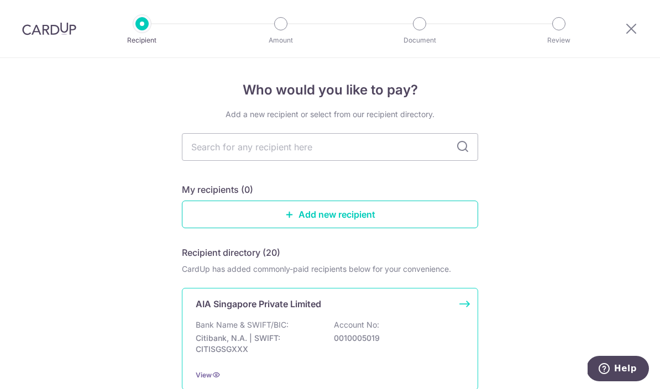
click at [373, 311] on div "AIA Singapore Private Limited" at bounding box center [324, 304] width 256 height 13
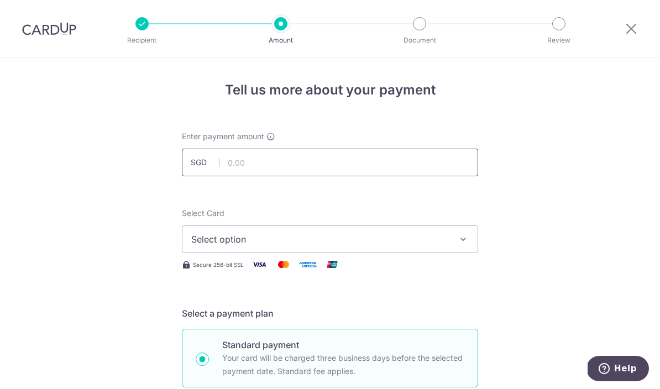
click at [324, 167] on input "text" at bounding box center [330, 163] width 296 height 28
click at [321, 246] on span "Select option" at bounding box center [320, 239] width 258 height 13
type input "1,000.00"
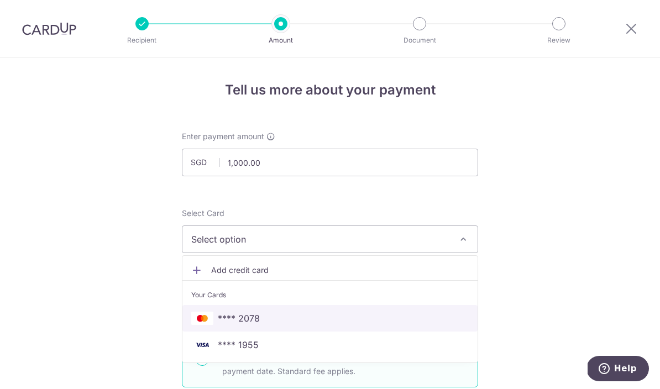
click at [249, 315] on link "**** 2078" at bounding box center [330, 318] width 295 height 27
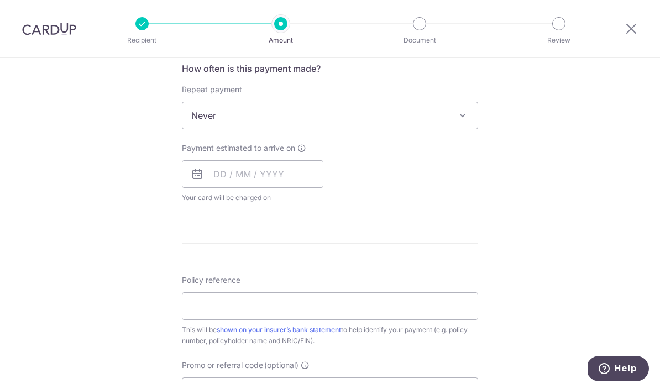
scroll to position [427, 0]
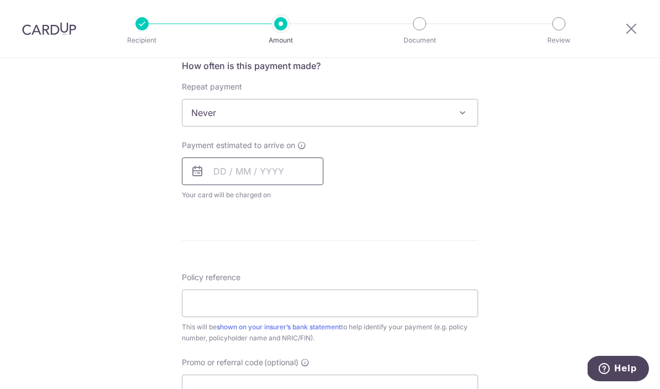
click at [273, 174] on input "text" at bounding box center [253, 172] width 142 height 28
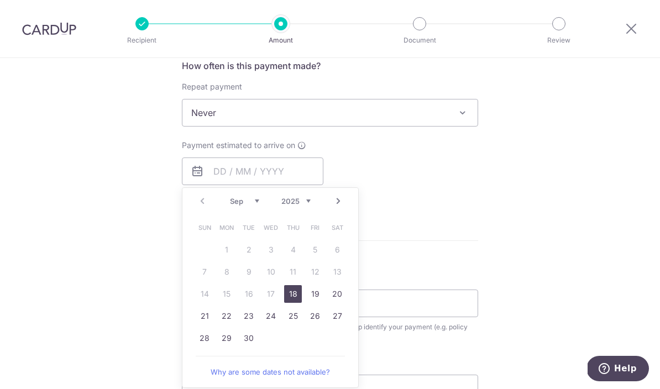
click at [293, 302] on link "18" at bounding box center [293, 294] width 18 height 18
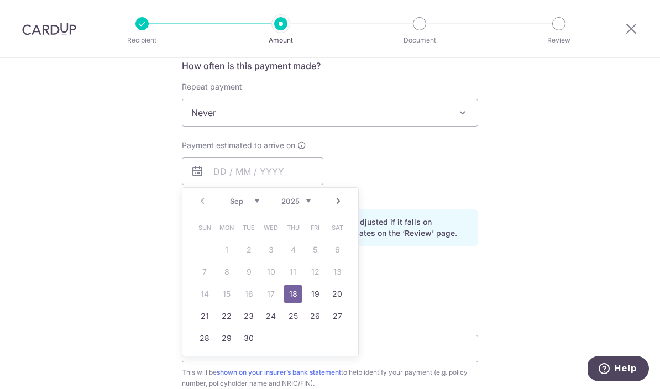
type input "[DATE]"
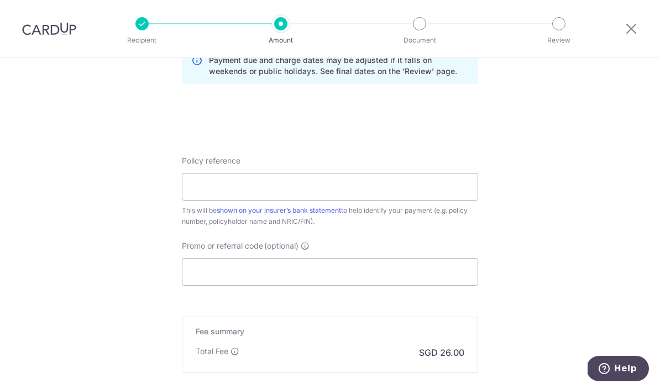
scroll to position [627, 0]
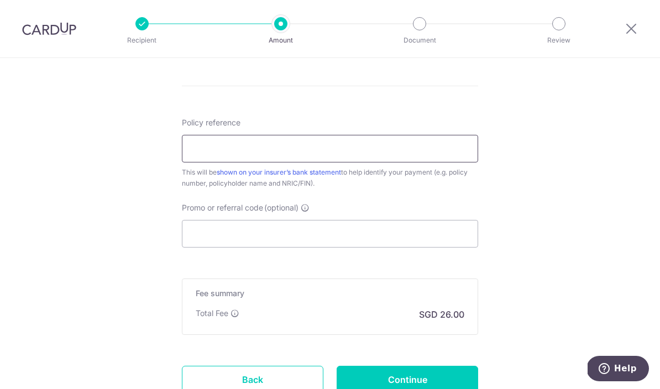
click at [330, 155] on input "Policy reference" at bounding box center [330, 149] width 296 height 28
type input "U121746201"
click at [329, 248] on input "Promo or referral code (optional)" at bounding box center [330, 234] width 296 height 28
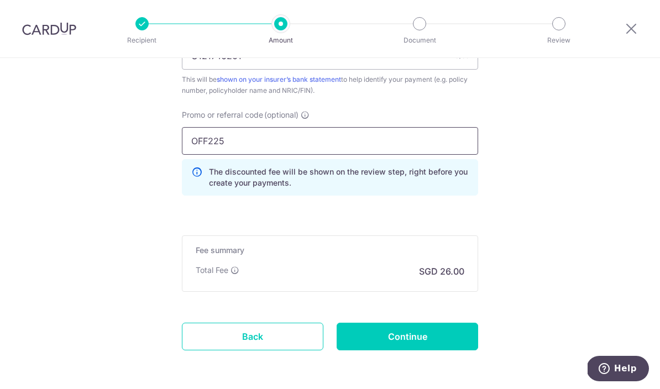
scroll to position [719, 0]
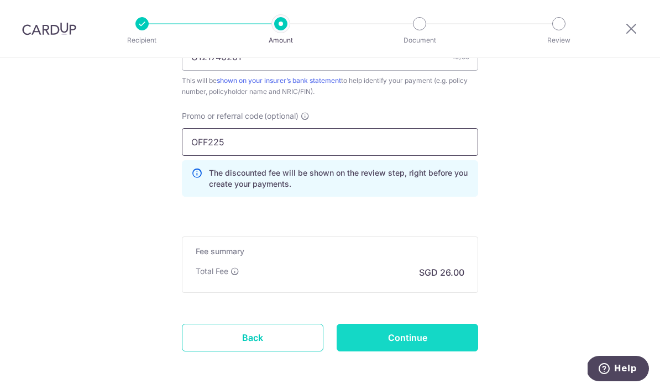
type input "OFF225"
click at [432, 342] on input "Continue" at bounding box center [408, 338] width 142 height 28
type input "Create Schedule"
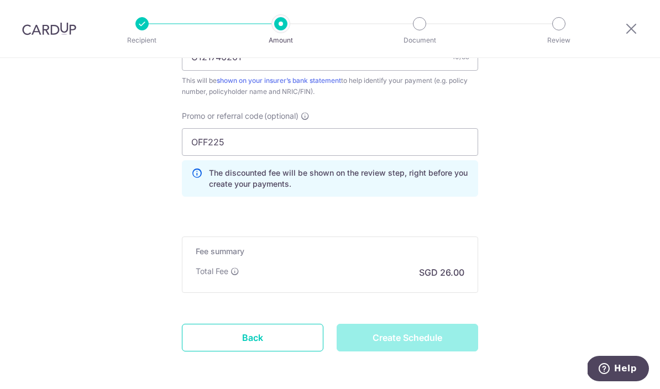
click at [452, 340] on div "Create Schedule" at bounding box center [407, 338] width 155 height 28
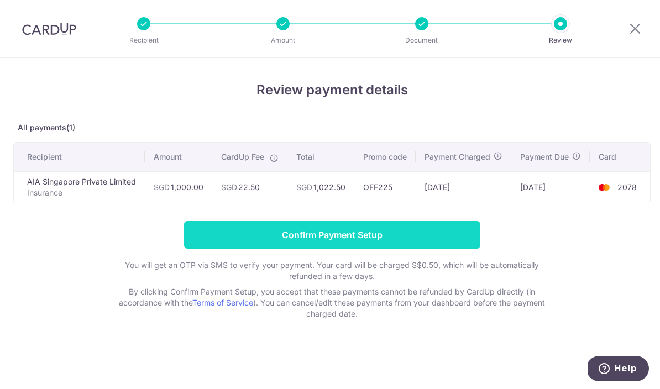
click at [441, 238] on input "Confirm Payment Setup" at bounding box center [332, 235] width 296 height 28
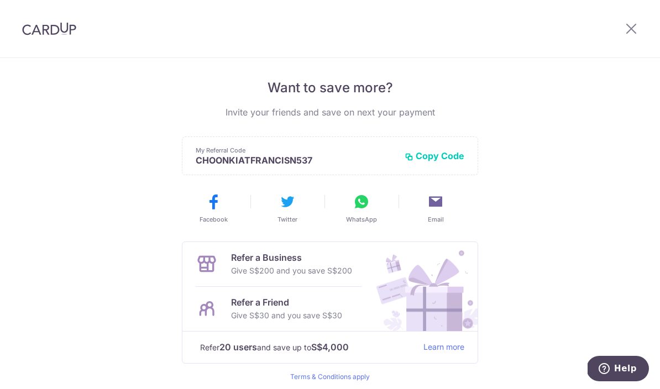
scroll to position [215, 0]
click at [630, 32] on icon at bounding box center [631, 29] width 13 height 14
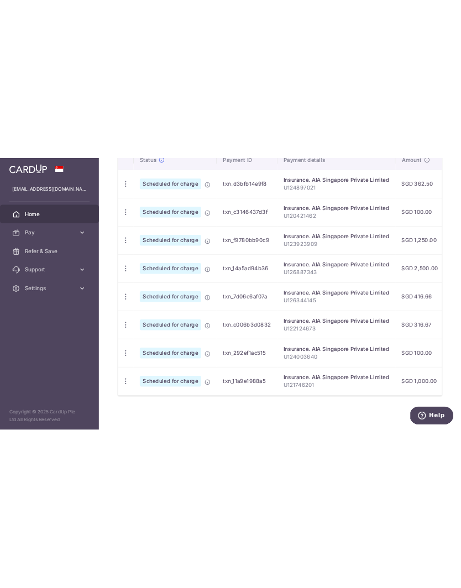
scroll to position [340, 0]
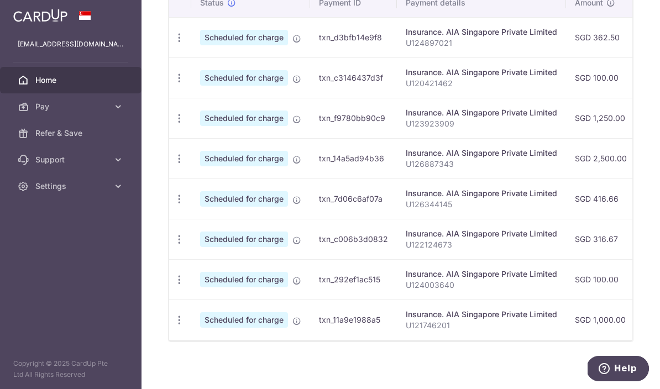
click at [640, 246] on div "× Pause Schedule Pause all future payments in this series Pause just this one p…" at bounding box center [401, 194] width 519 height 389
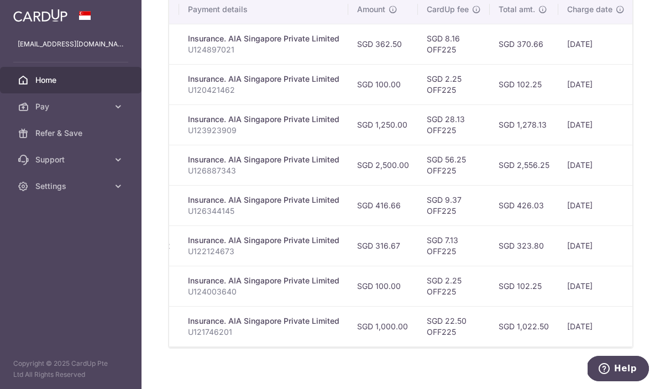
scroll to position [348, 0]
